Goal: Information Seeking & Learning: Check status

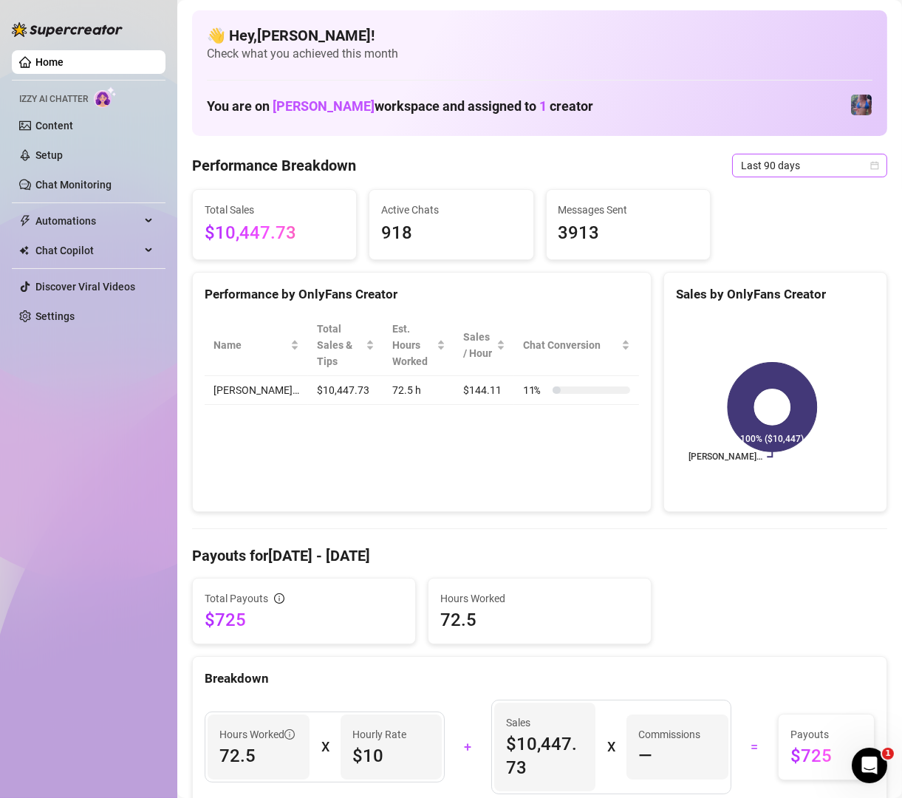
click at [811, 157] on span "Last 90 days" at bounding box center [809, 165] width 137 height 22
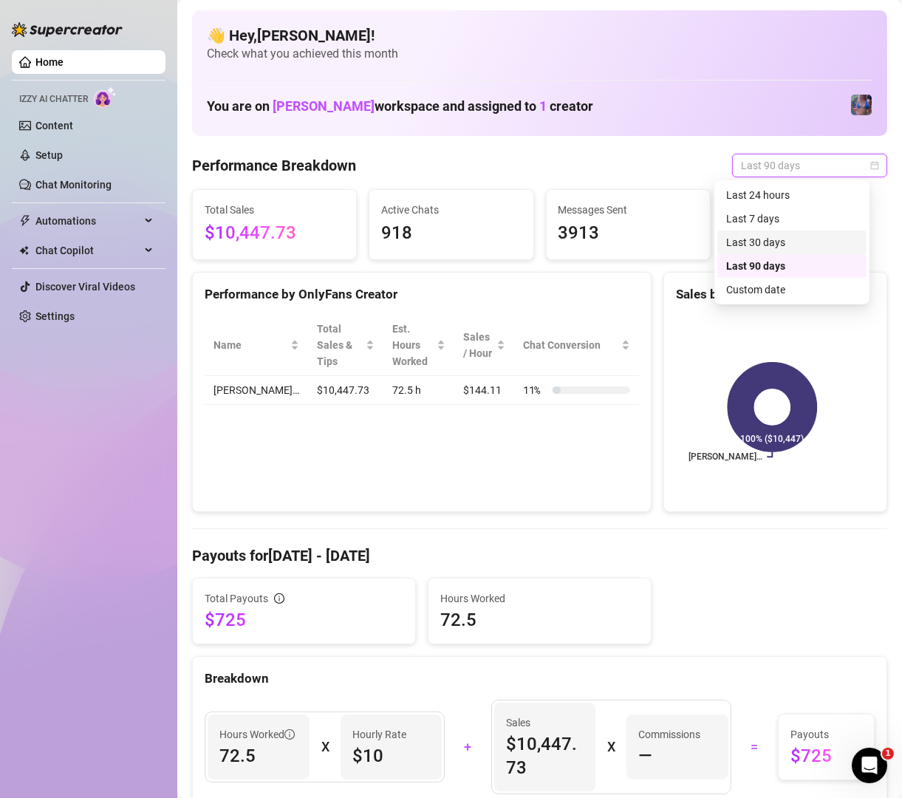
click at [788, 231] on div "Last 30 days" at bounding box center [792, 243] width 149 height 24
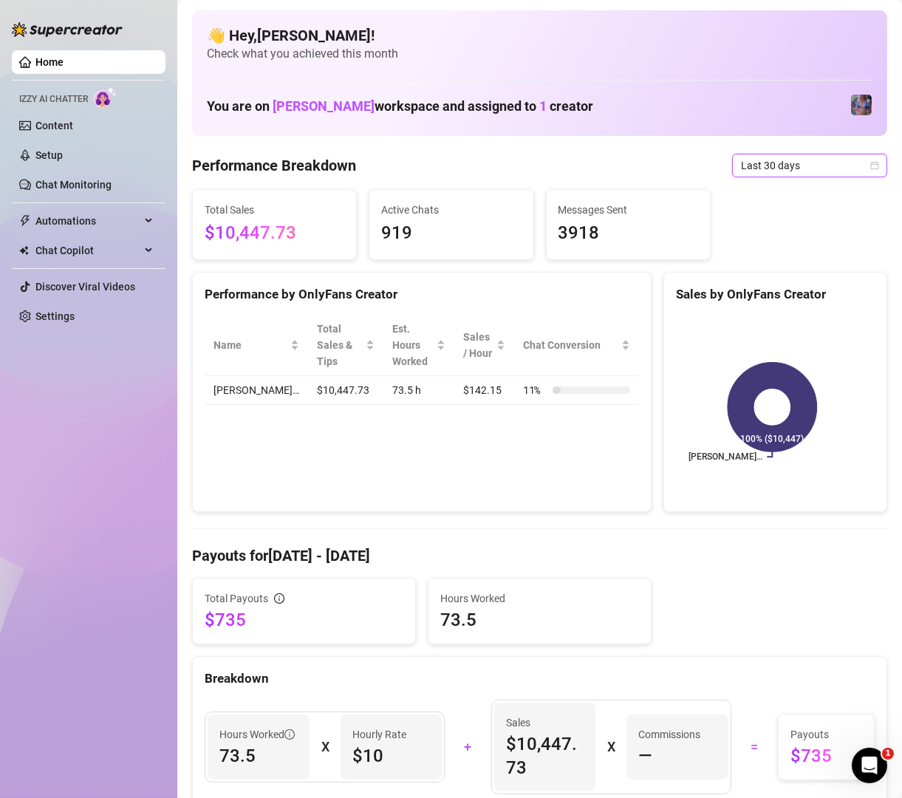
click at [838, 160] on span "Last 30 days" at bounding box center [809, 165] width 137 height 22
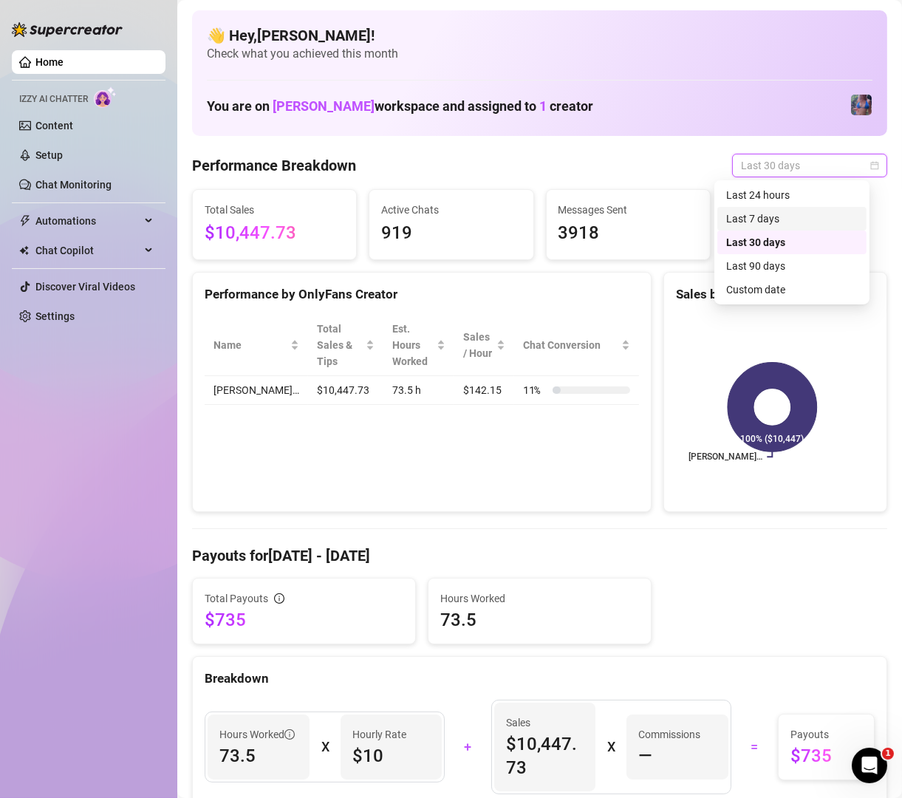
click at [821, 225] on div "Last 7 days" at bounding box center [793, 219] width 132 height 16
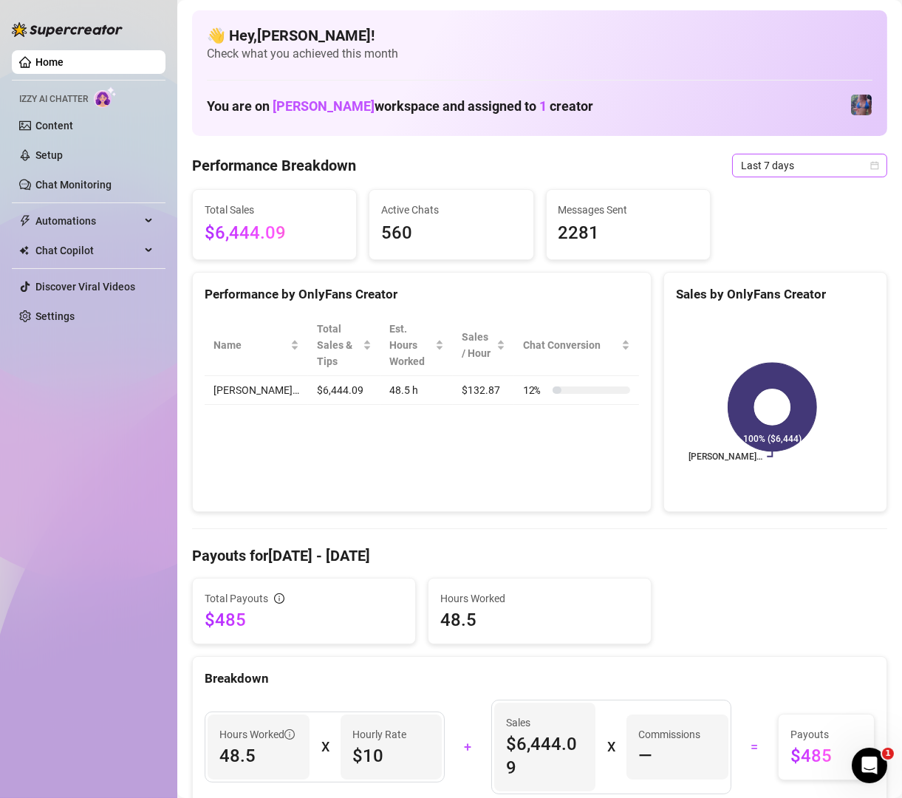
click at [799, 161] on span "Last 7 days" at bounding box center [809, 165] width 137 height 22
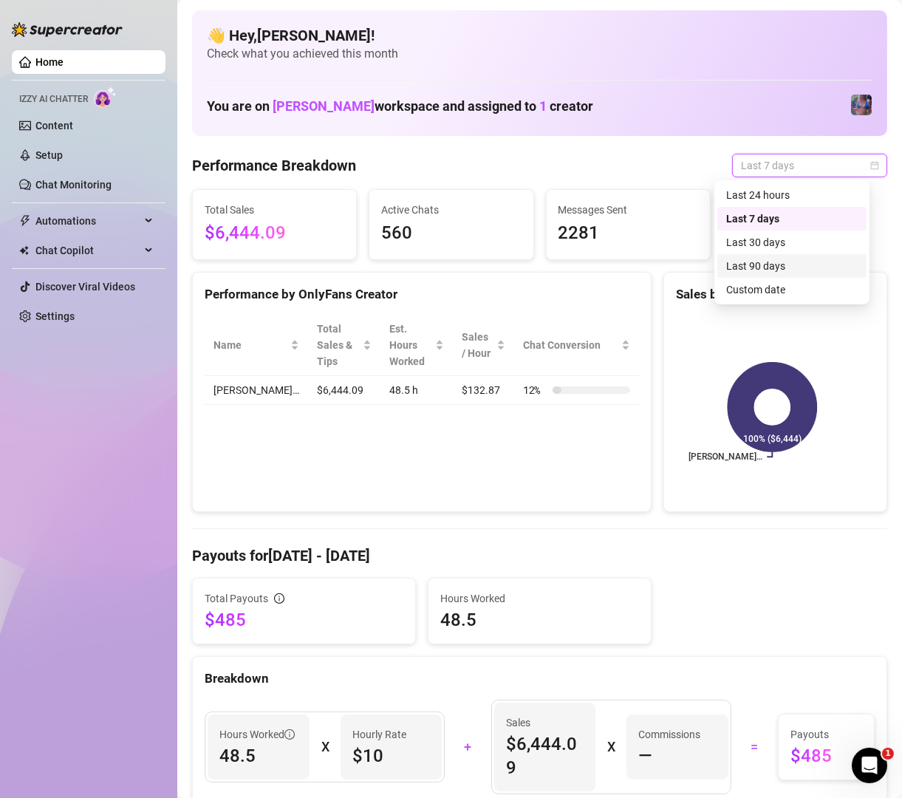
click at [803, 275] on div "Last 90 days" at bounding box center [792, 266] width 149 height 24
click at [744, 160] on span "Last 90 days" at bounding box center [809, 165] width 137 height 22
click at [756, 198] on div "Last 24 hours" at bounding box center [793, 195] width 132 height 16
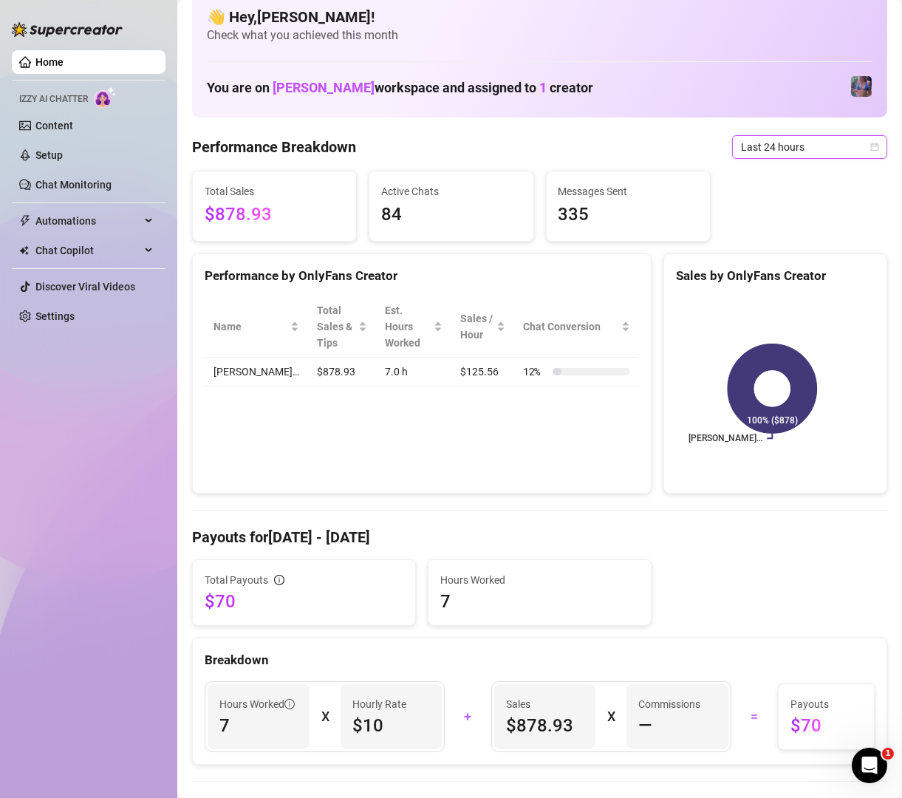
scroll to position [10, 0]
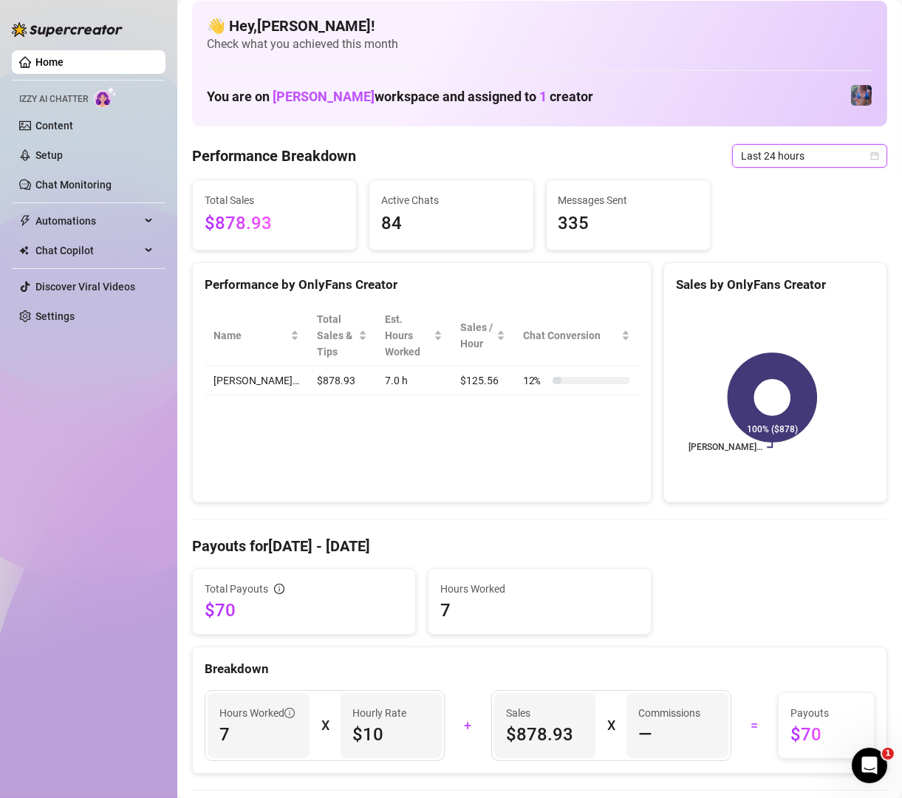
click at [822, 153] on span "Last 24 hours" at bounding box center [809, 156] width 137 height 22
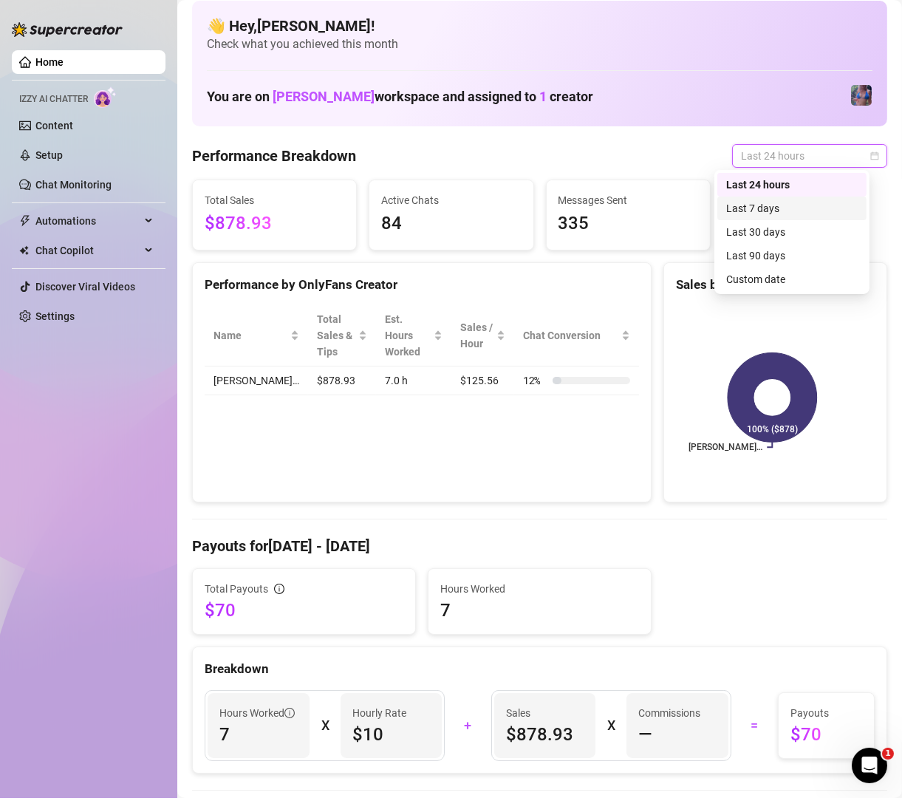
click at [823, 206] on div "Last 7 days" at bounding box center [793, 208] width 132 height 16
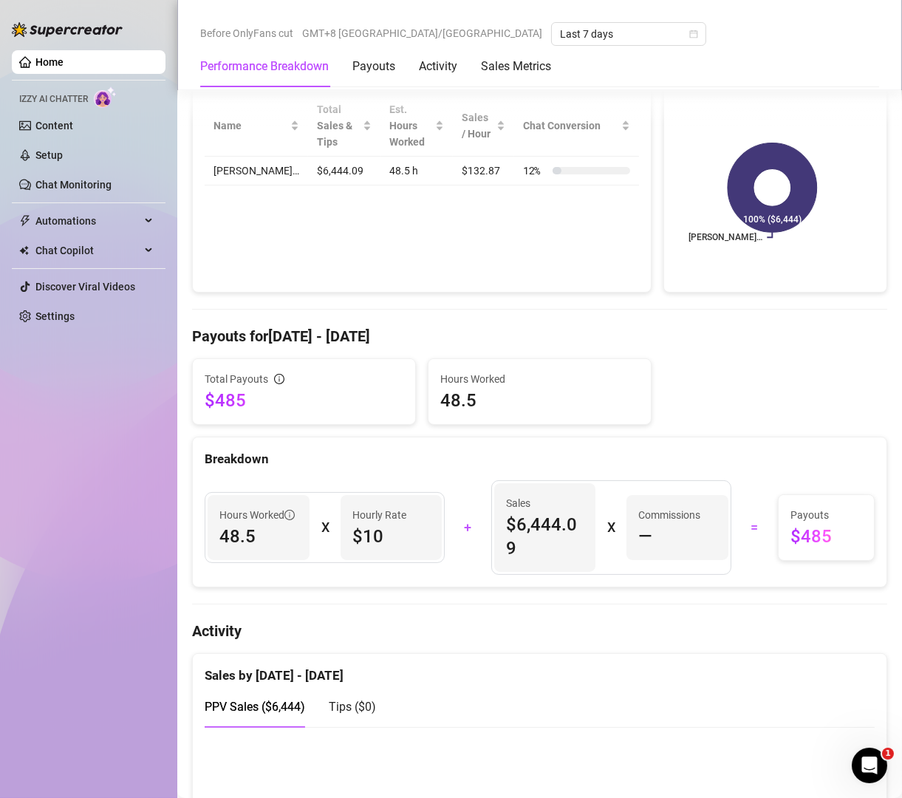
scroll to position [0, 0]
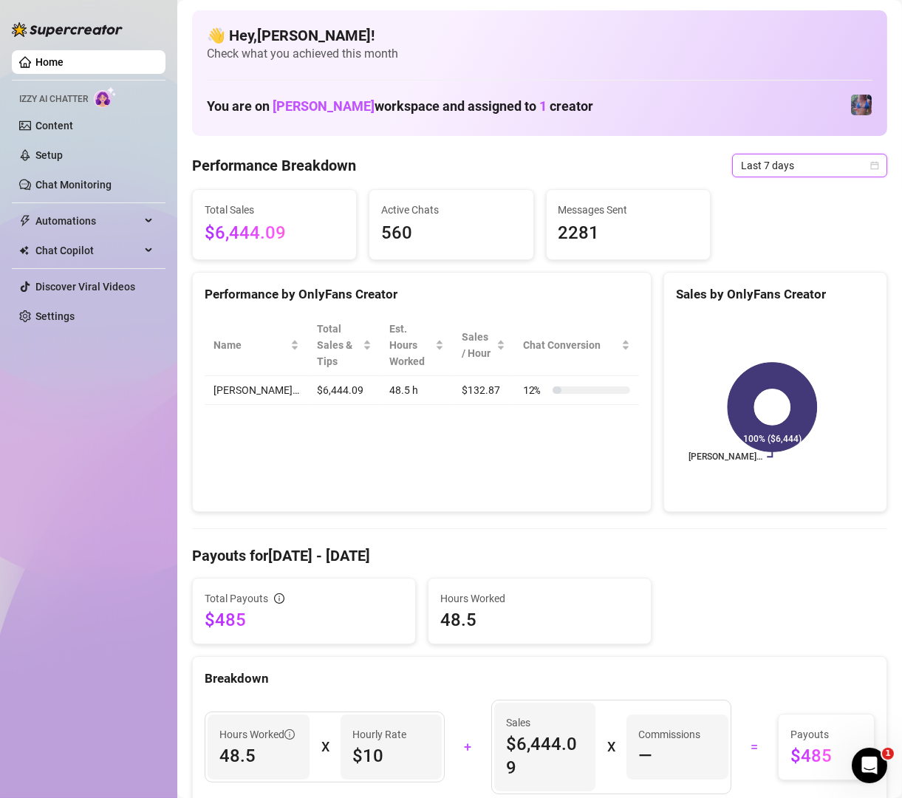
click at [809, 169] on span "Last 7 days" at bounding box center [809, 165] width 137 height 22
